Goal: Register for event/course

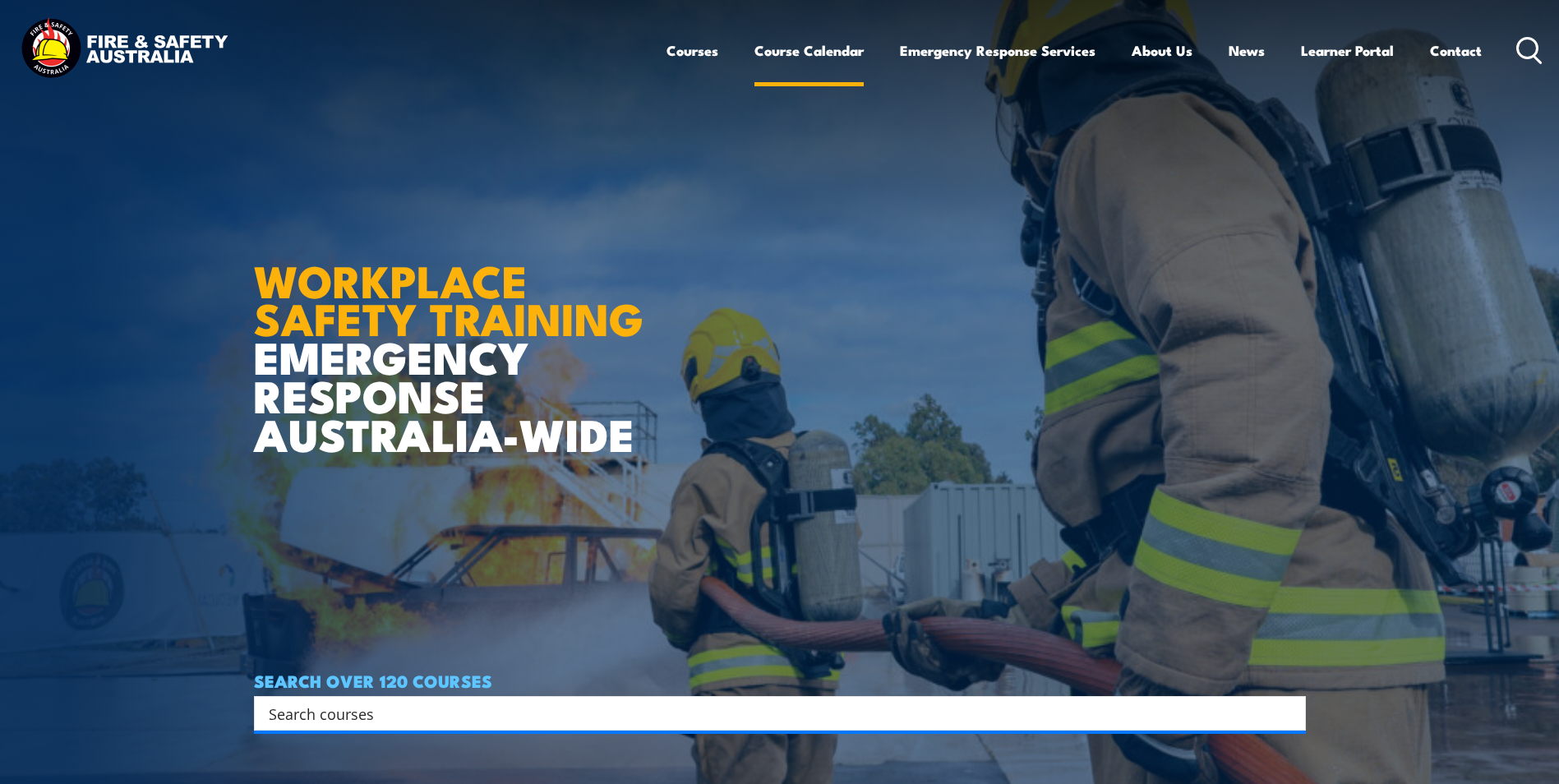
click at [768, 61] on link "Course Calendar" at bounding box center [809, 50] width 109 height 44
click at [824, 50] on link "Course Calendar" at bounding box center [809, 50] width 109 height 44
click at [820, 43] on link "Course Calendar" at bounding box center [809, 50] width 109 height 44
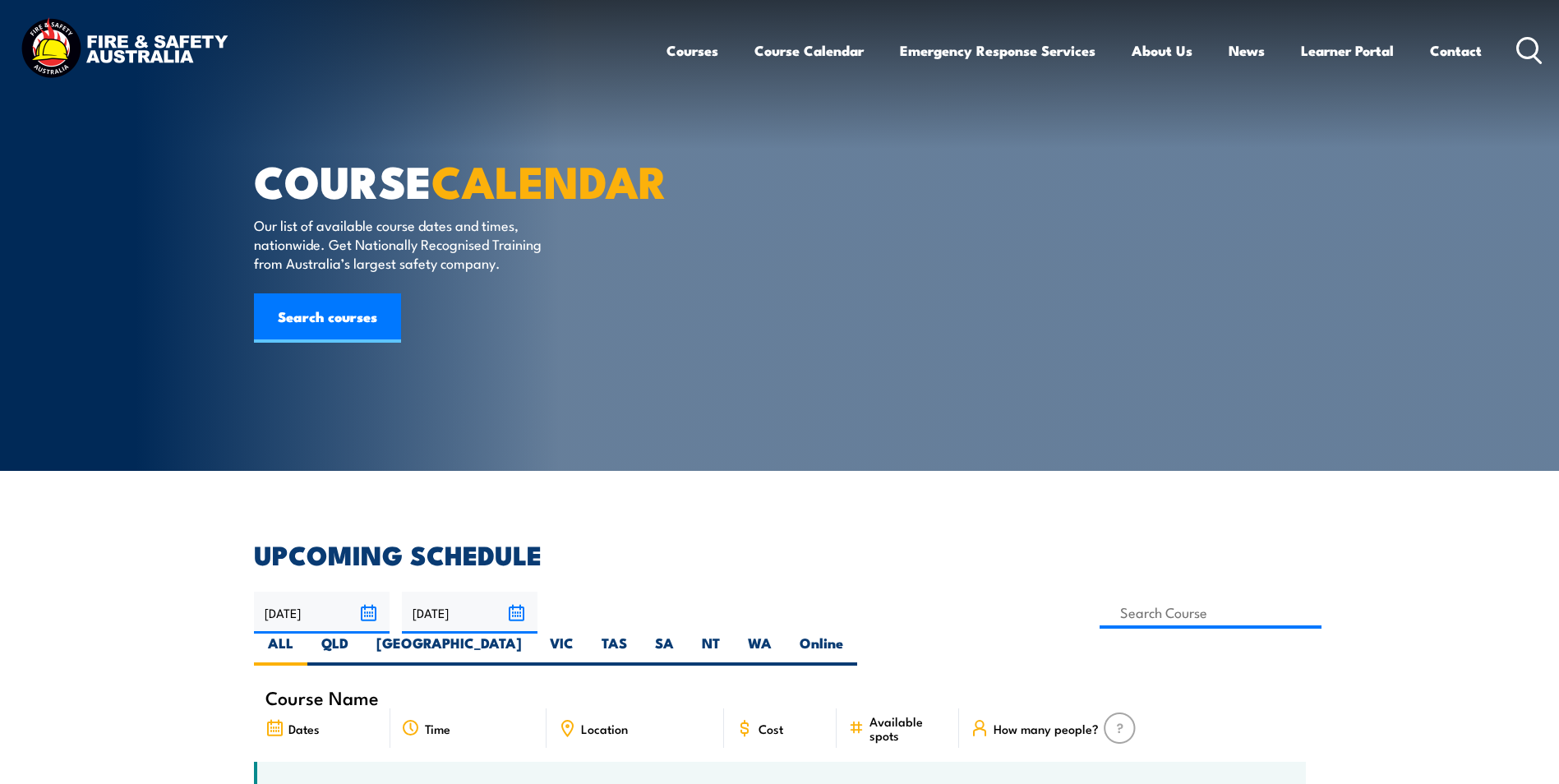
click at [1014, 594] on div "29/09/2025 28/11/2025" at bounding box center [780, 628] width 1051 height 74
click at [587, 633] on label "VIC" at bounding box center [561, 649] width 52 height 32
click at [585, 633] on input "VIC" at bounding box center [579, 638] width 11 height 11
radio input "true"
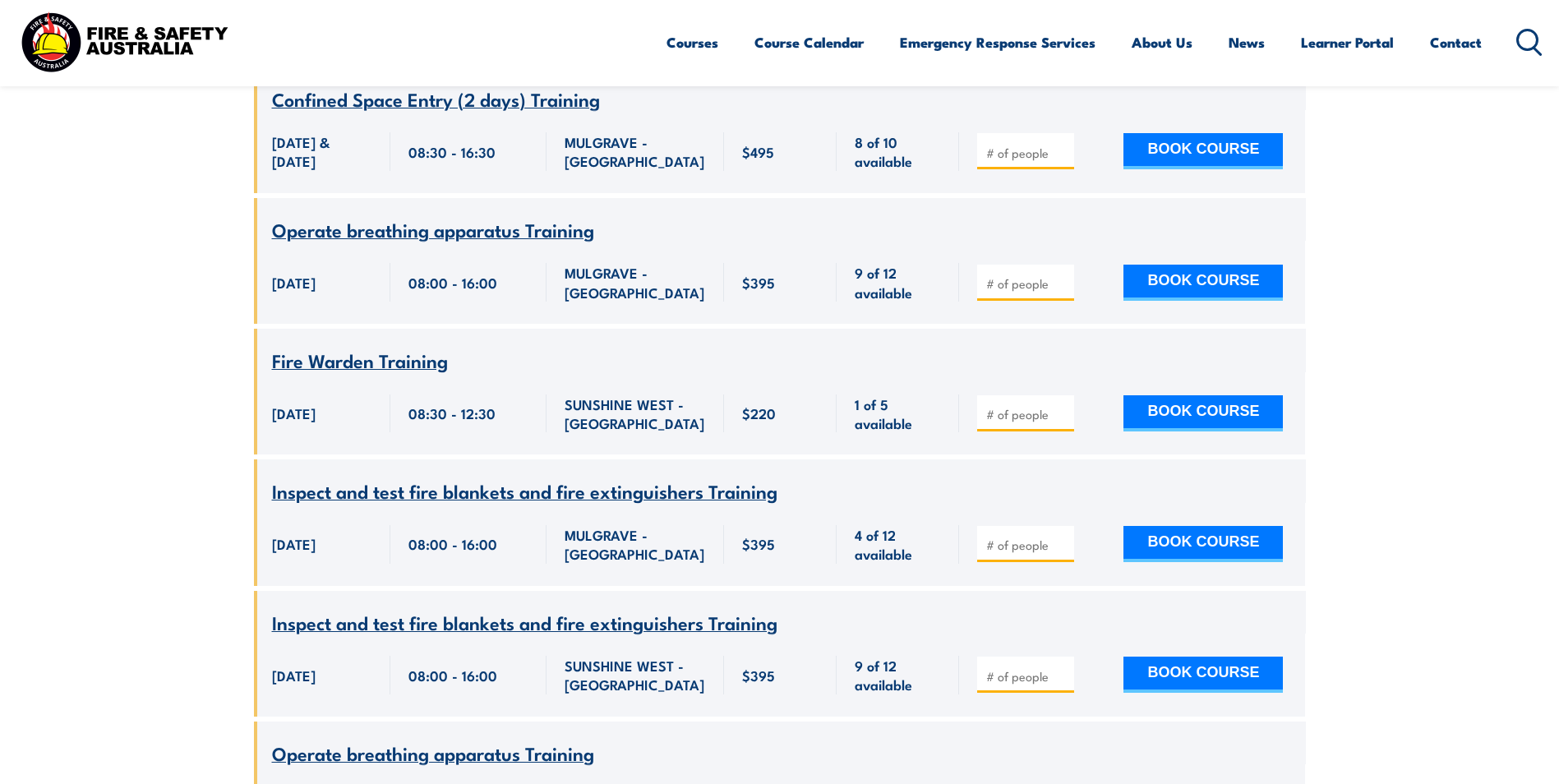
scroll to position [1199, 0]
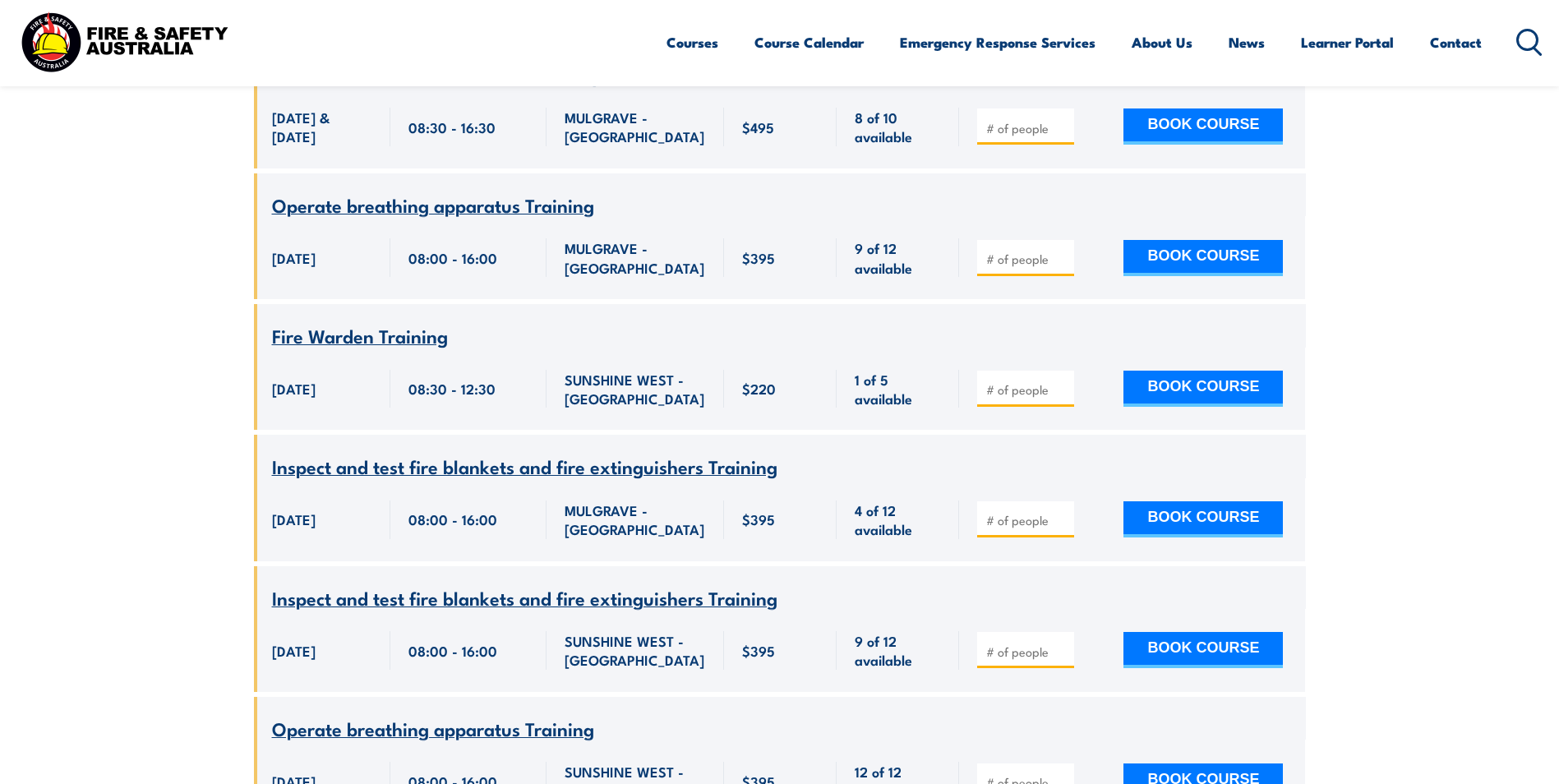
click at [293, 452] on span "Inspect and test fire blankets and fire extinguishers Training" at bounding box center [525, 466] width 505 height 28
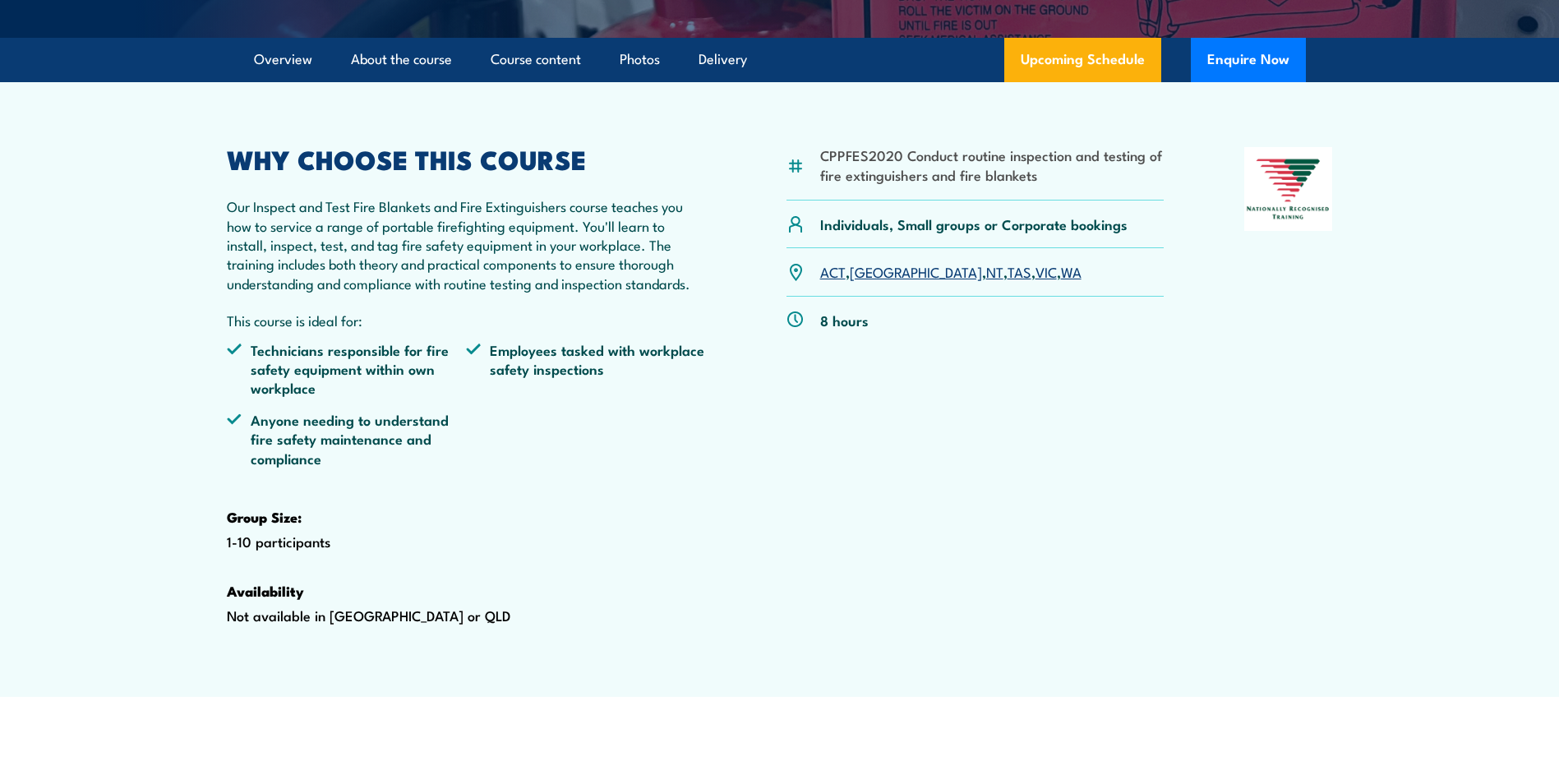
scroll to position [575, 0]
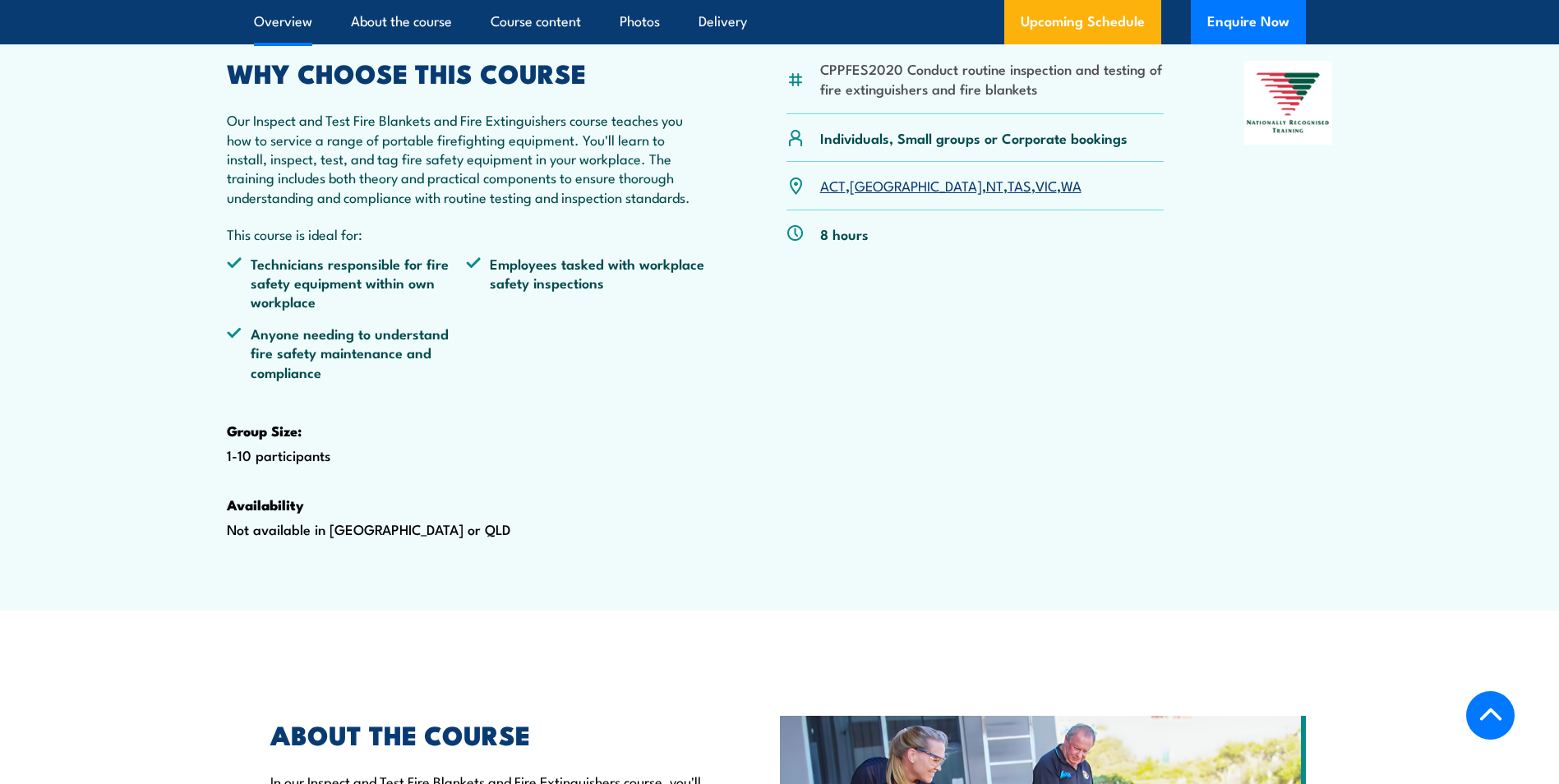
click at [856, 98] on li "CPPFES2020 Conduct routine inspection and testing of fire extinguishers and fir…" at bounding box center [992, 78] width 344 height 38
click at [855, 98] on li "CPPFES2020 Conduct routine inspection and testing of fire extinguishers and fir…" at bounding box center [992, 78] width 344 height 38
copy li "CPPFES2020"
click at [992, 98] on li "CPPFES2020 Conduct routine inspection and testing of fire extinguishers and fir…" at bounding box center [992, 78] width 344 height 38
drag, startPoint x: 992, startPoint y: 126, endPoint x: 1048, endPoint y: 130, distance: 56.1
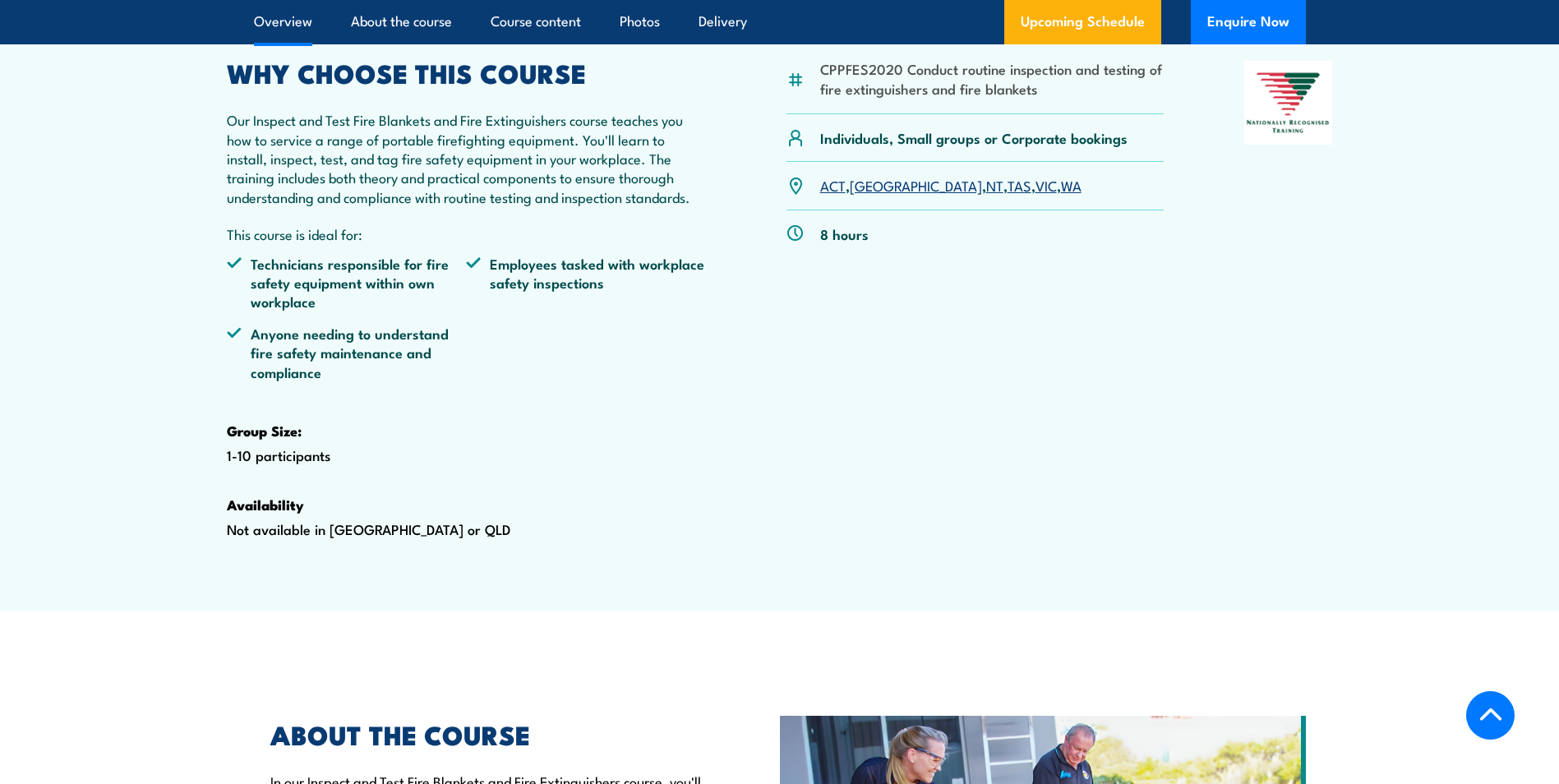
click at [1048, 98] on li "CPPFES2020 Conduct routine inspection and testing of fire extinguishers and fir…" at bounding box center [992, 78] width 344 height 38
drag, startPoint x: 1038, startPoint y: 130, endPoint x: 905, endPoint y: 113, distance: 134.1
click at [905, 98] on li "CPPFES2020 Conduct routine inspection and testing of fire extinguishers and fir…" at bounding box center [992, 78] width 344 height 38
copy li "Conduct routine inspection and testing of fire extinguishers and fire blankets"
click at [806, 472] on div "CPPFES2020 Conduct routine inspection and testing of fire extinguishers and fir…" at bounding box center [974, 325] width 378 height 530
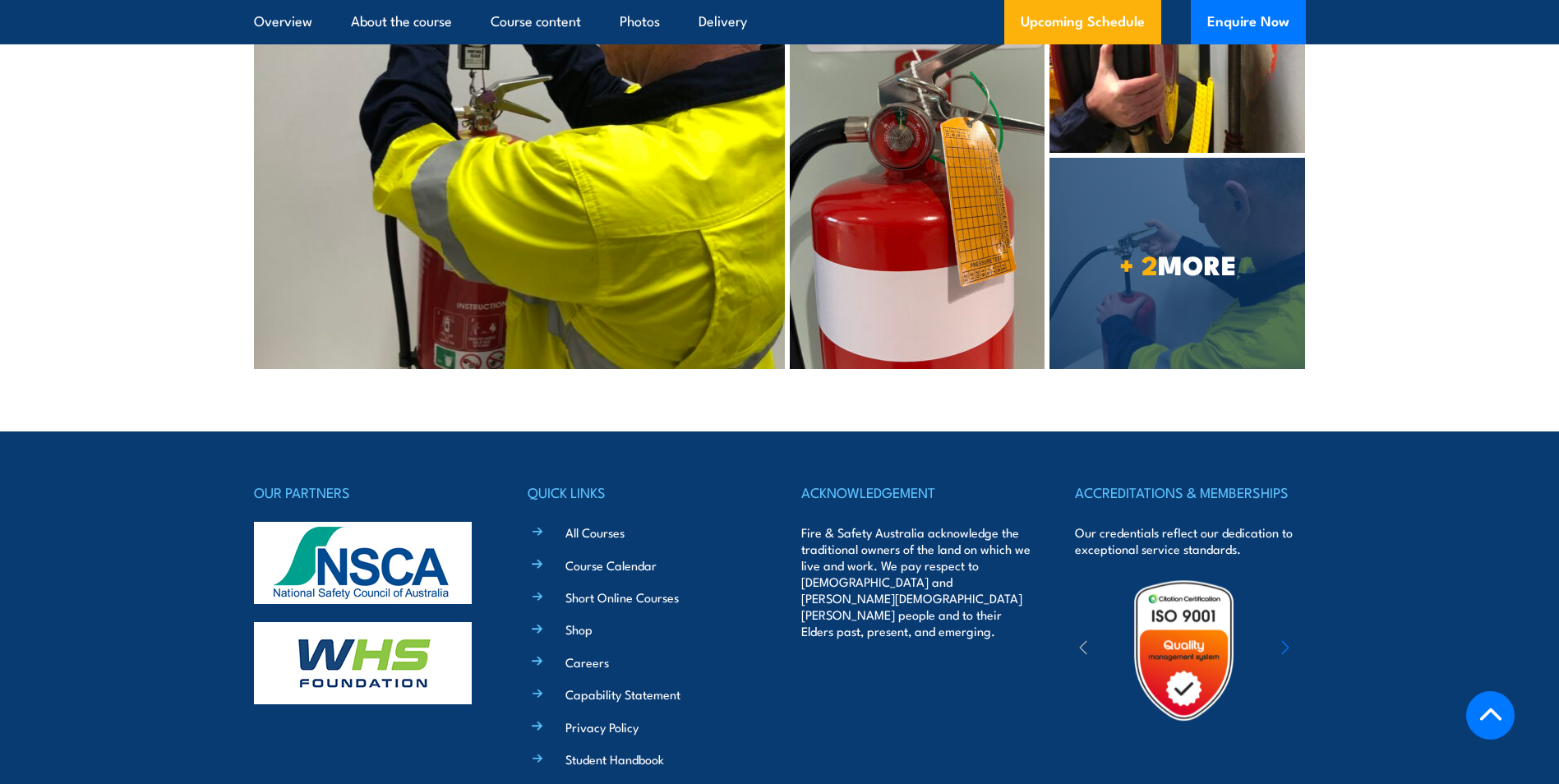
scroll to position [6377, 0]
